Goal: Task Accomplishment & Management: Use online tool/utility

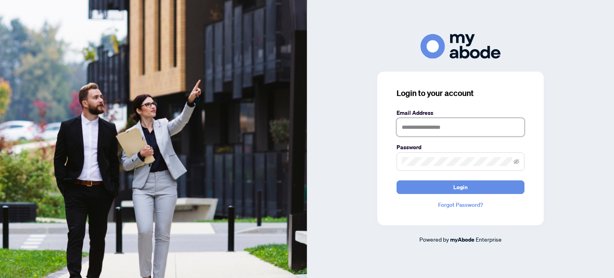
type input "**********"
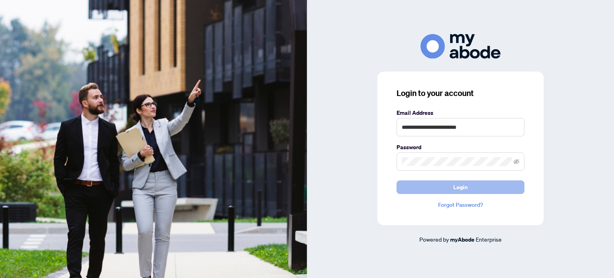
click at [443, 192] on button "Login" at bounding box center [460, 187] width 128 height 14
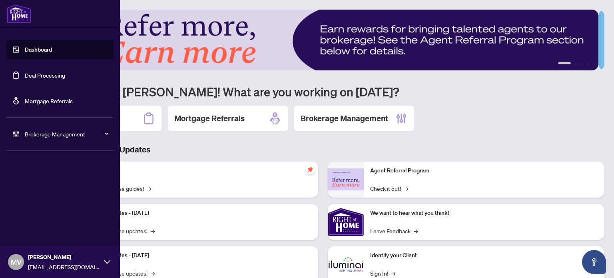
click at [58, 74] on link "Deal Processing" at bounding box center [45, 75] width 40 height 7
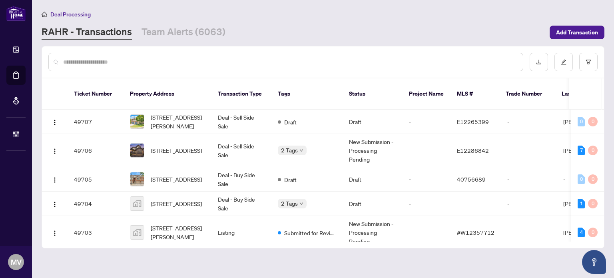
click at [66, 62] on input "text" at bounding box center [289, 62] width 453 height 9
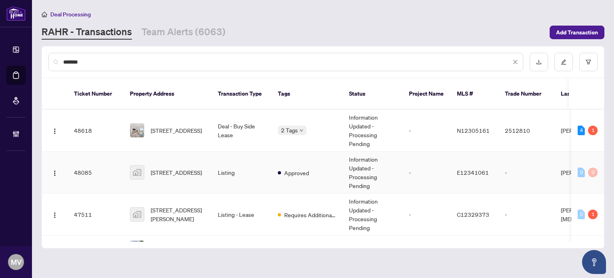
type input "******"
click at [150, 167] on div "1206 Northgate Crescent, Oshawa, ON, Canada" at bounding box center [167, 172] width 75 height 14
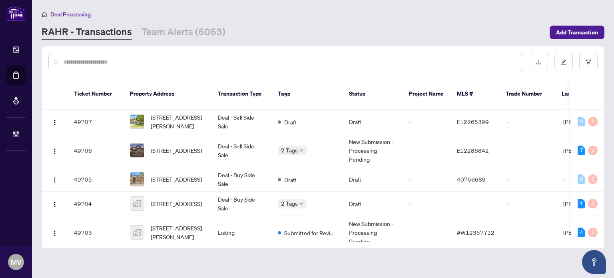
click at [83, 56] on div at bounding box center [285, 62] width 475 height 18
click at [75, 59] on input "text" at bounding box center [289, 62] width 453 height 9
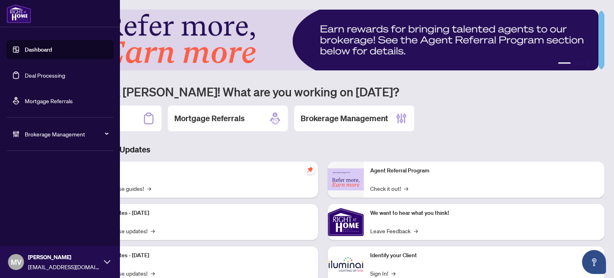
click at [42, 75] on link "Deal Processing" at bounding box center [45, 75] width 40 height 7
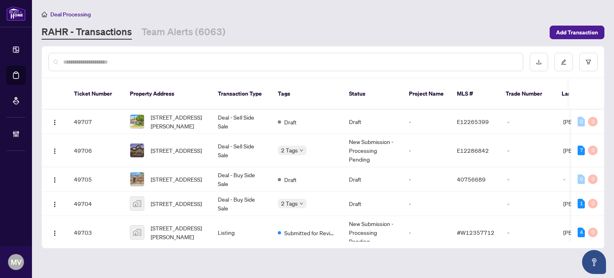
click at [70, 61] on input "text" at bounding box center [289, 62] width 453 height 9
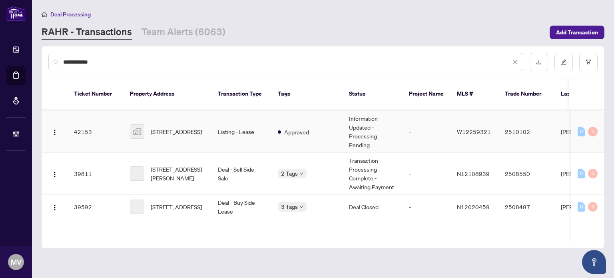
scroll to position [200, 0]
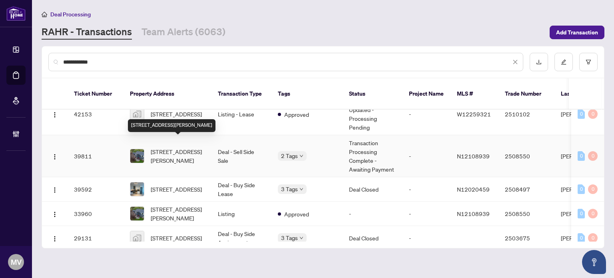
type input "**********"
click at [187, 147] on span "875 Srigley St, Newmarket, Ontario L3Y 1Y2, Canada" at bounding box center [178, 156] width 54 height 18
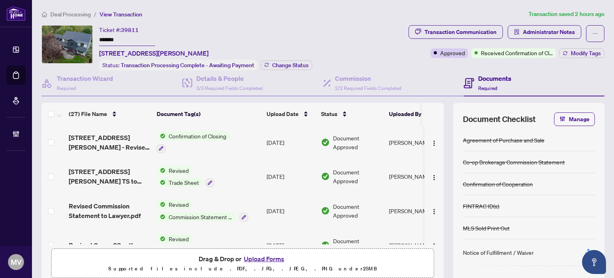
click at [179, 178] on span "Trade Sheet" at bounding box center [183, 182] width 37 height 9
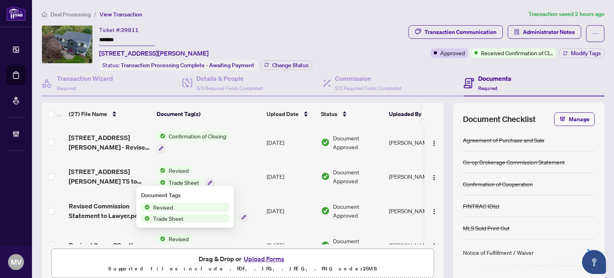
click at [173, 169] on span "Revised" at bounding box center [178, 170] width 26 height 9
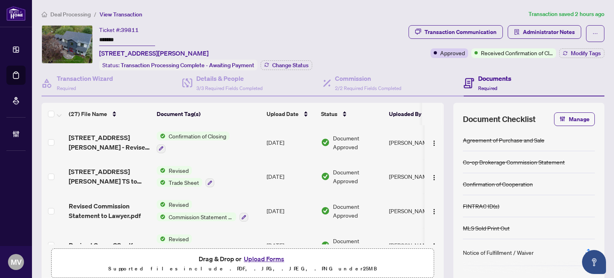
click at [177, 166] on span "Revised" at bounding box center [178, 170] width 26 height 9
